Goal: Task Accomplishment & Management: Manage account settings

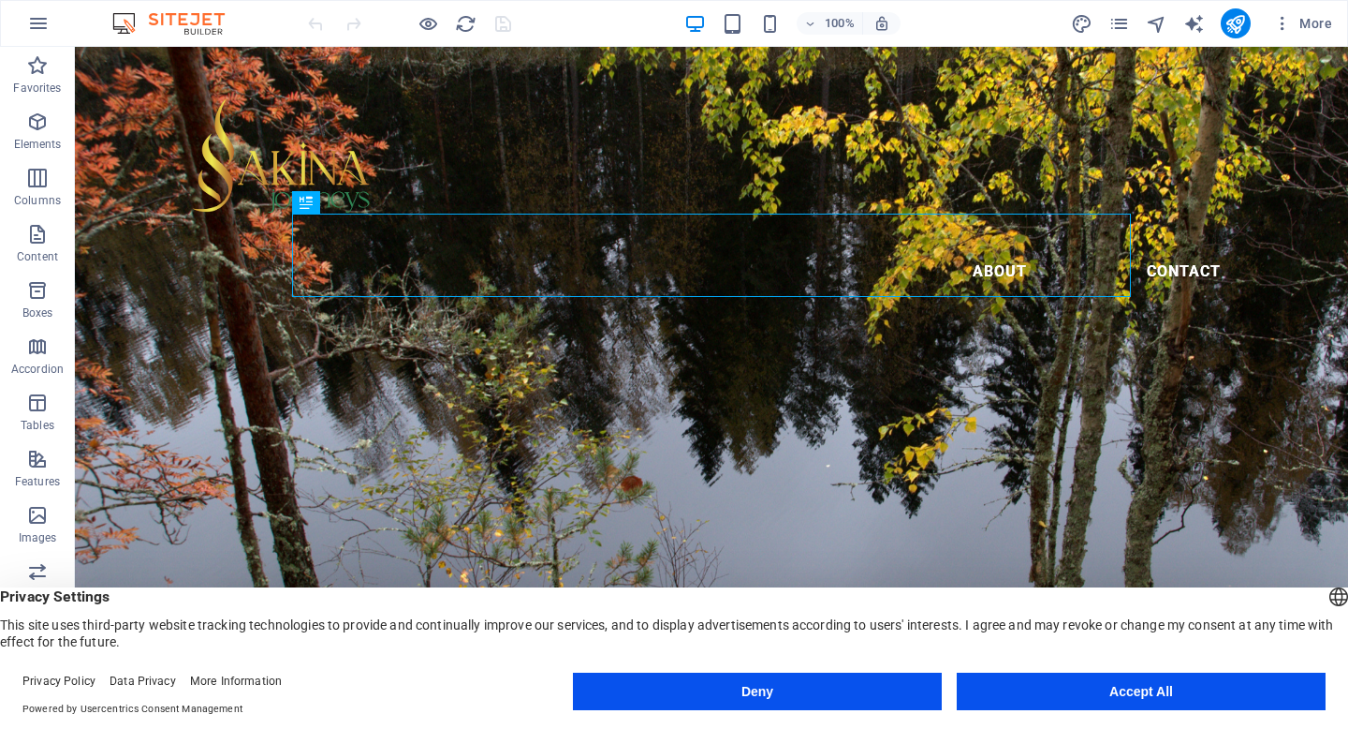
click at [1182, 689] on button "Accept All" at bounding box center [1141, 690] width 369 height 37
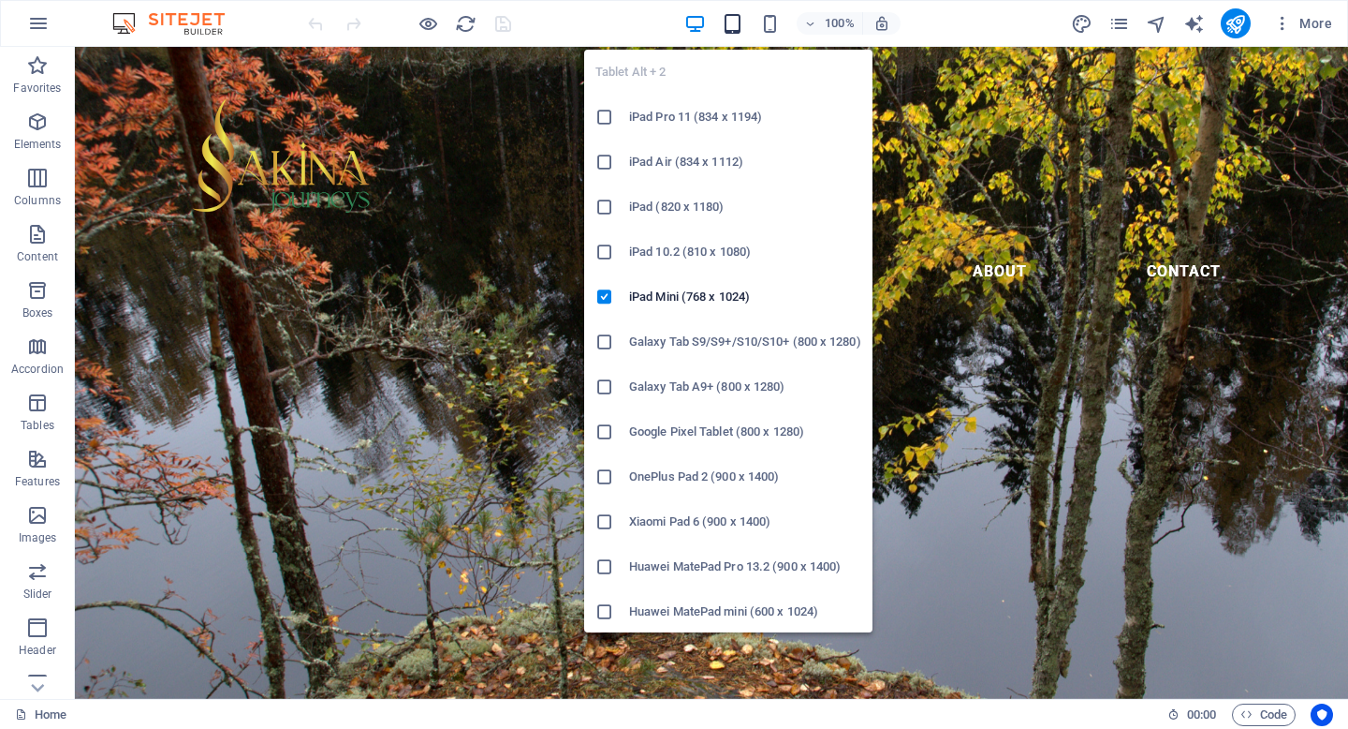
click at [727, 19] on icon "button" at bounding box center [733, 24] width 22 height 22
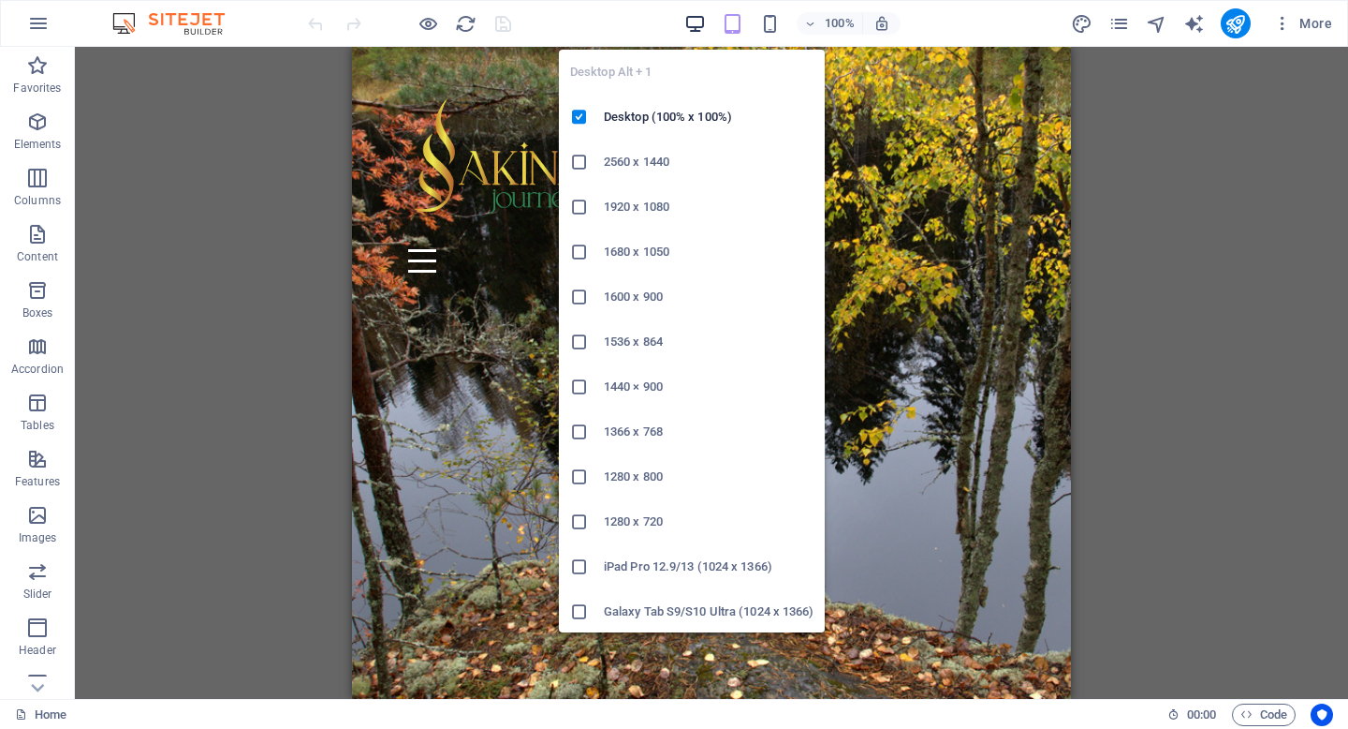
click at [700, 22] on icon "button" at bounding box center [696, 24] width 22 height 22
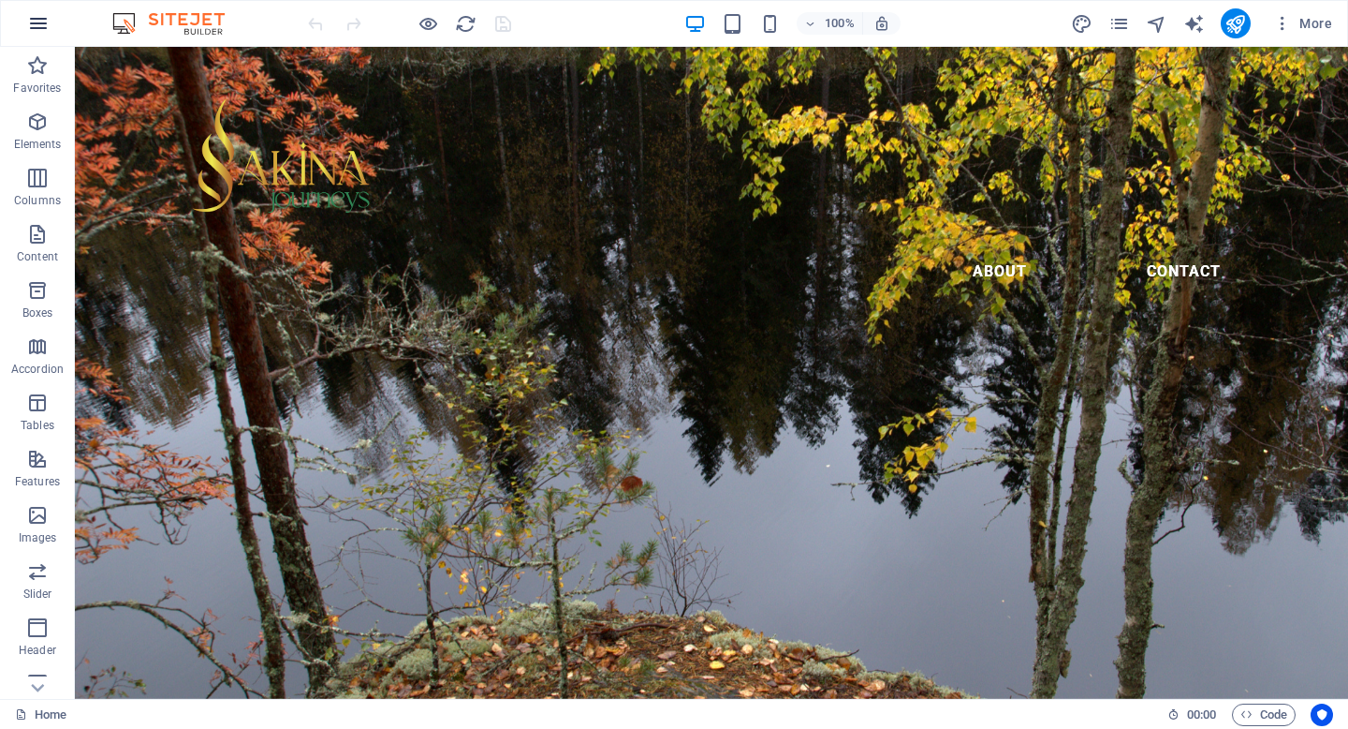
click at [42, 17] on icon "button" at bounding box center [38, 23] width 22 height 22
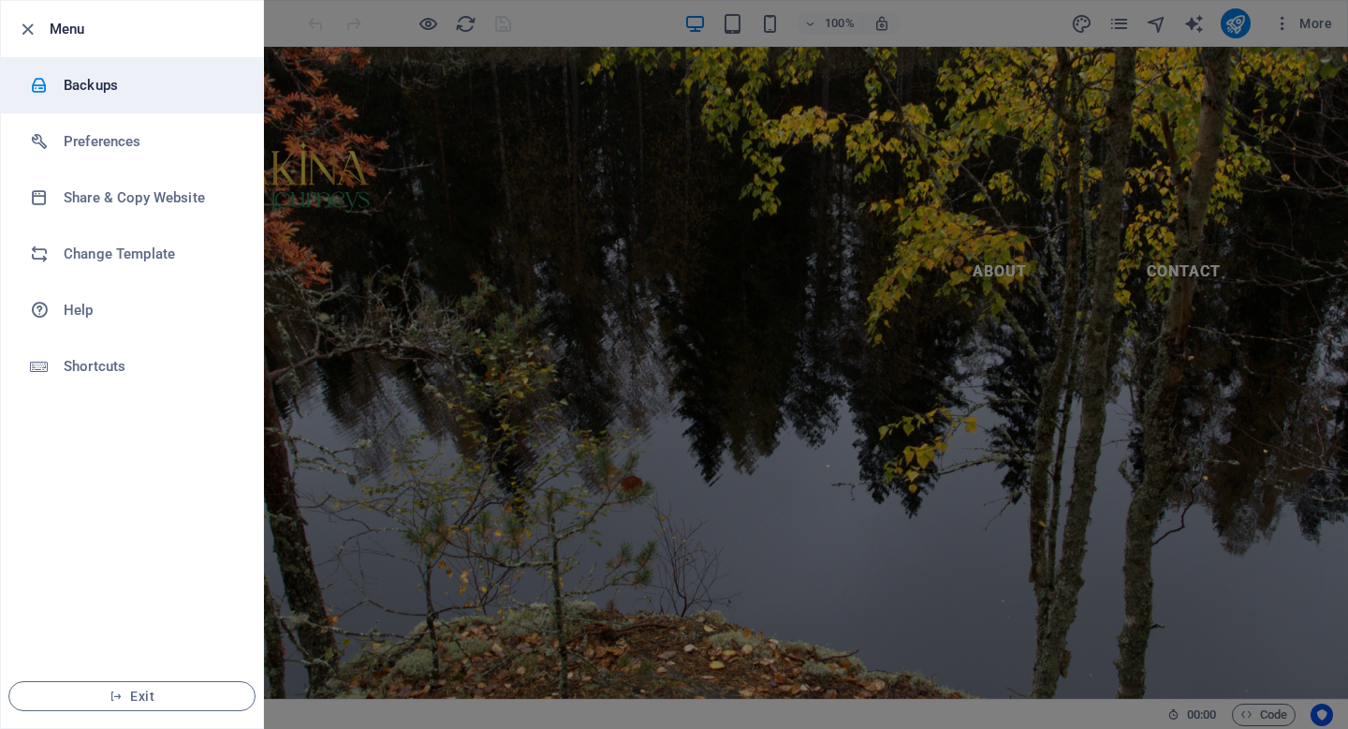
click at [120, 91] on h6 "Backups" at bounding box center [150, 85] width 173 height 22
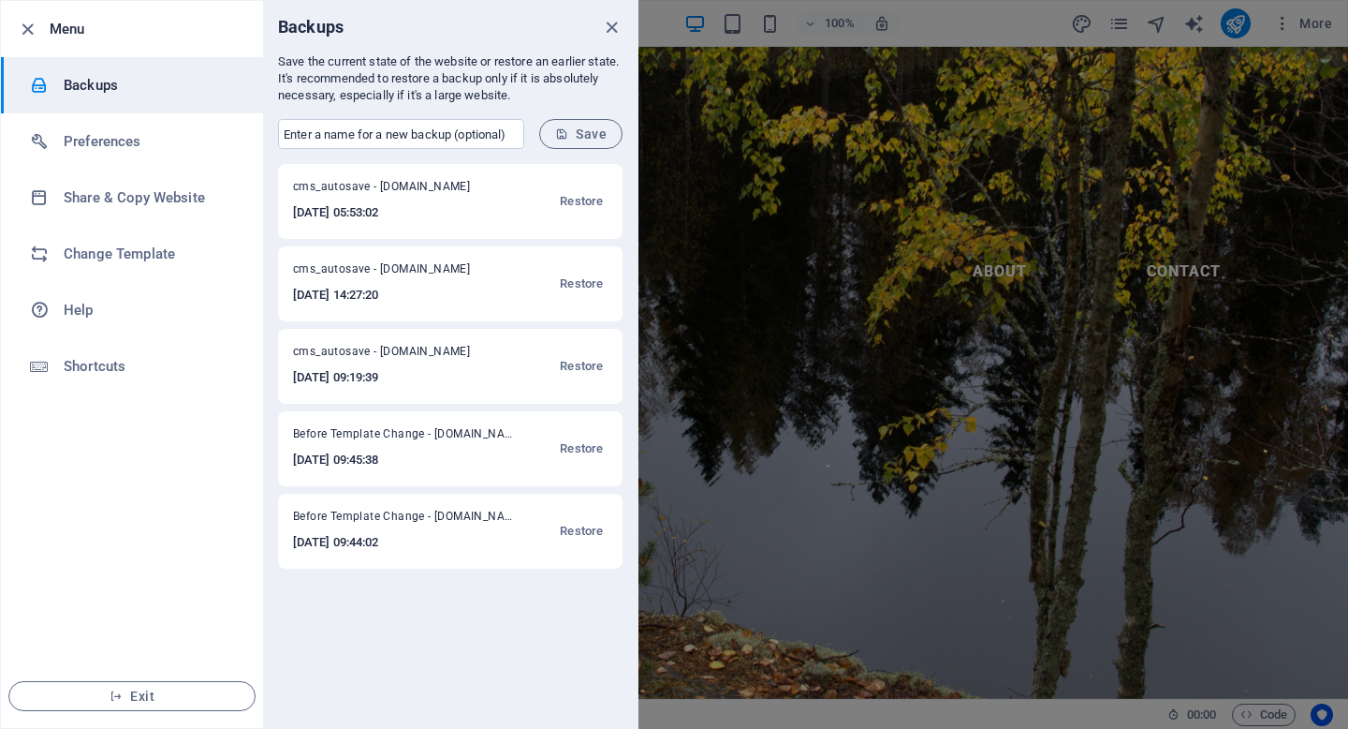
click at [420, 521] on span "Before Template Change - sakinajourneys.fi" at bounding box center [405, 519] width 225 height 22
click at [481, 542] on h6 "2025-07-30 09:44:02" at bounding box center [405, 542] width 225 height 22
click at [482, 550] on h6 "2025-07-30 09:44:02" at bounding box center [405, 542] width 225 height 22
click at [612, 17] on icon "close" at bounding box center [612, 28] width 22 height 22
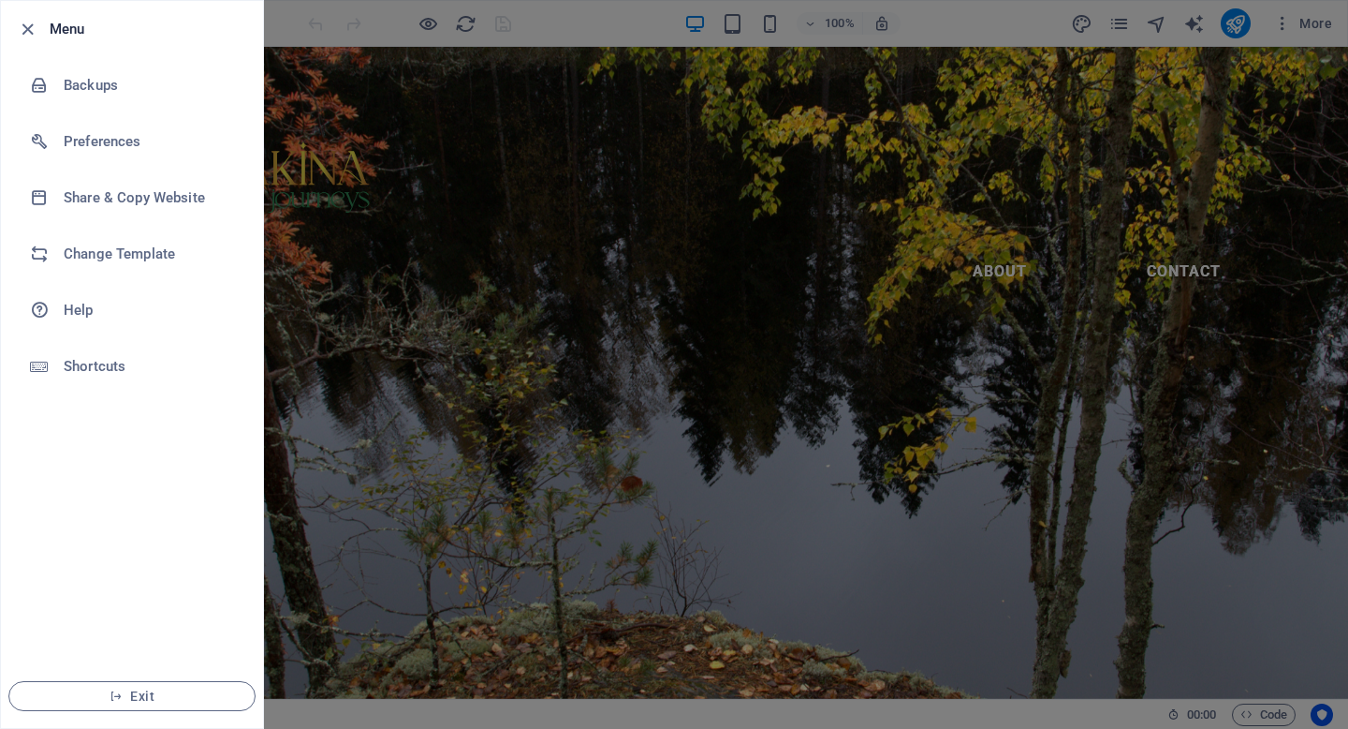
click at [493, 162] on div at bounding box center [674, 364] width 1348 height 729
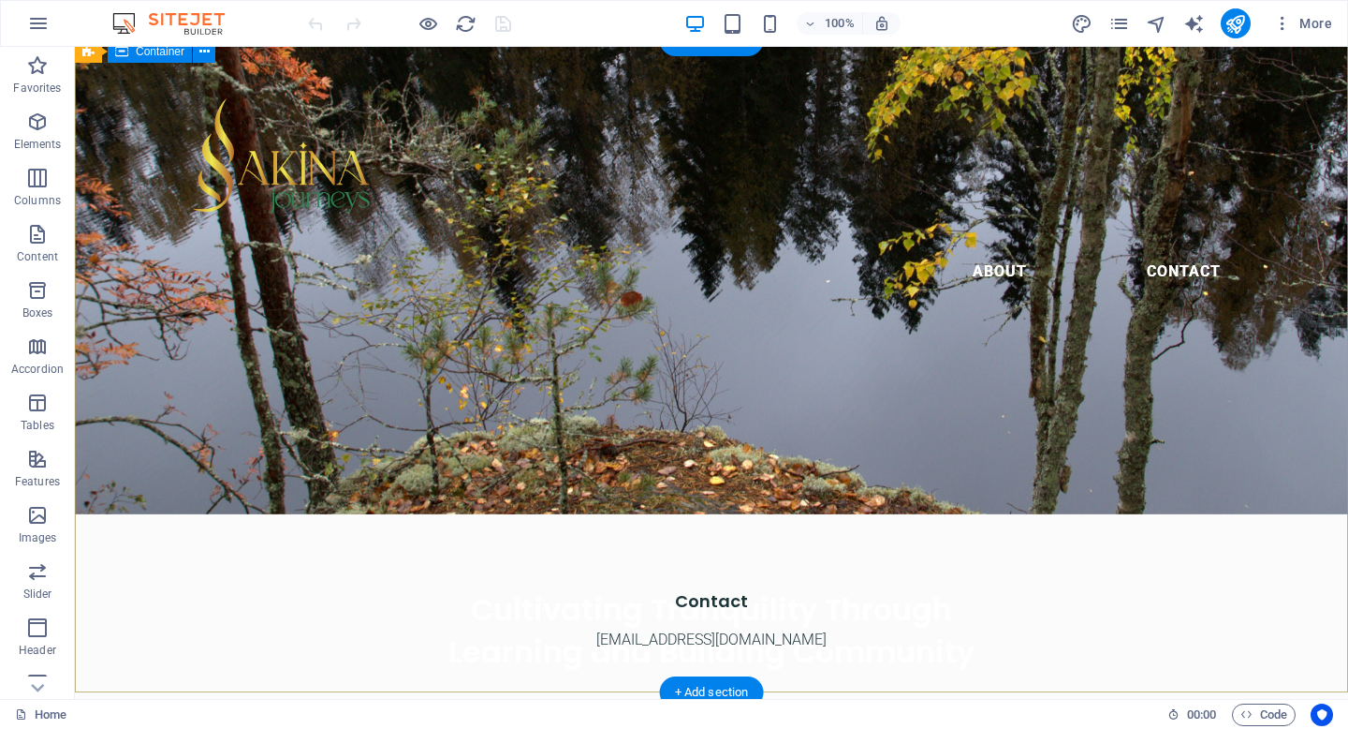
scroll to position [356, 0]
